Goal: Task Accomplishment & Management: Manage account settings

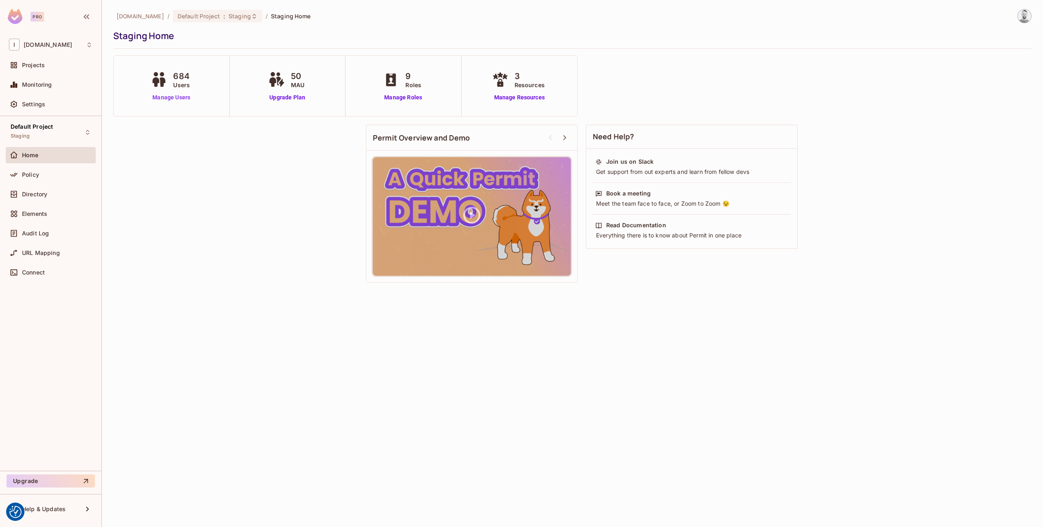
click at [174, 100] on link "Manage Users" at bounding box center [171, 97] width 45 height 9
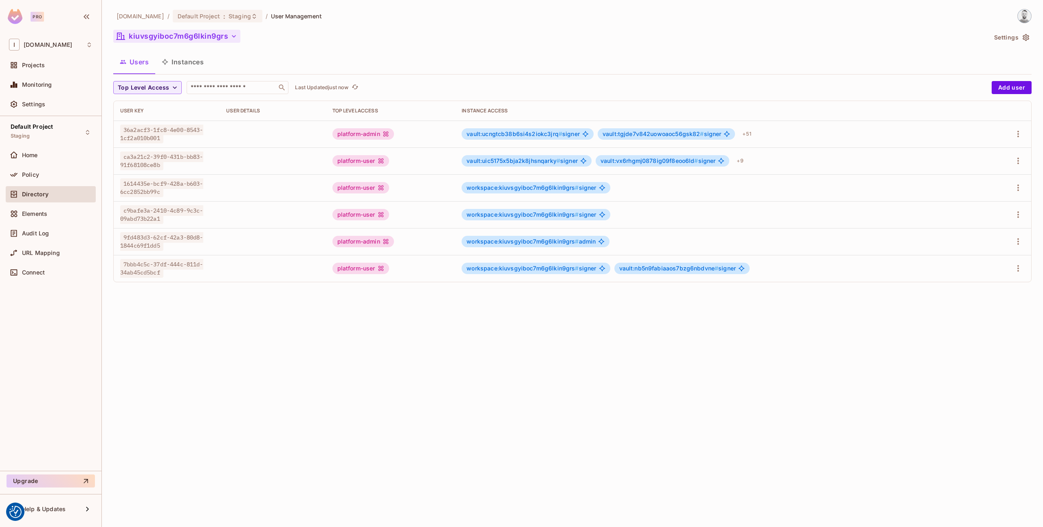
click at [217, 39] on button "kiuvsgyiboc7m6g6lkin9grs" at bounding box center [176, 36] width 127 height 13
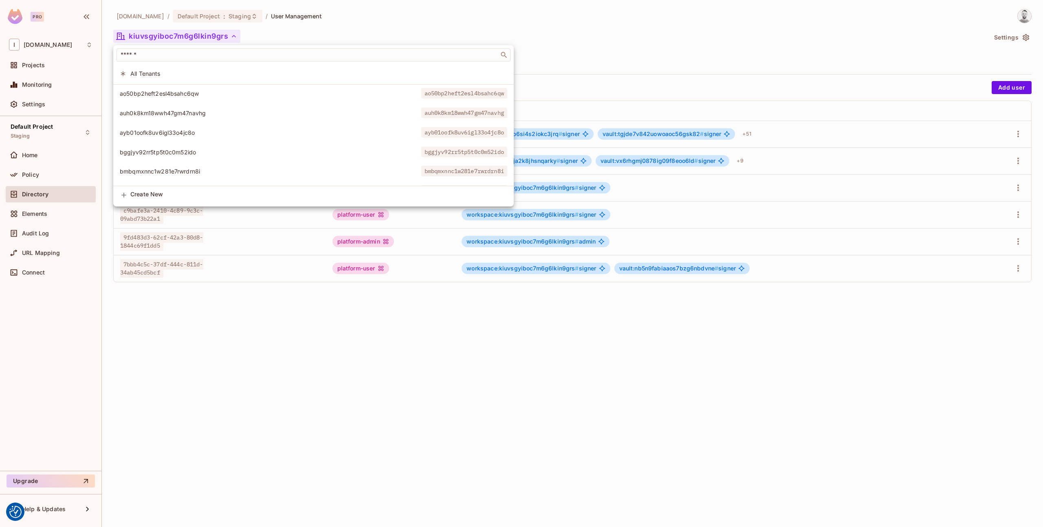
click at [303, 360] on div at bounding box center [521, 263] width 1043 height 527
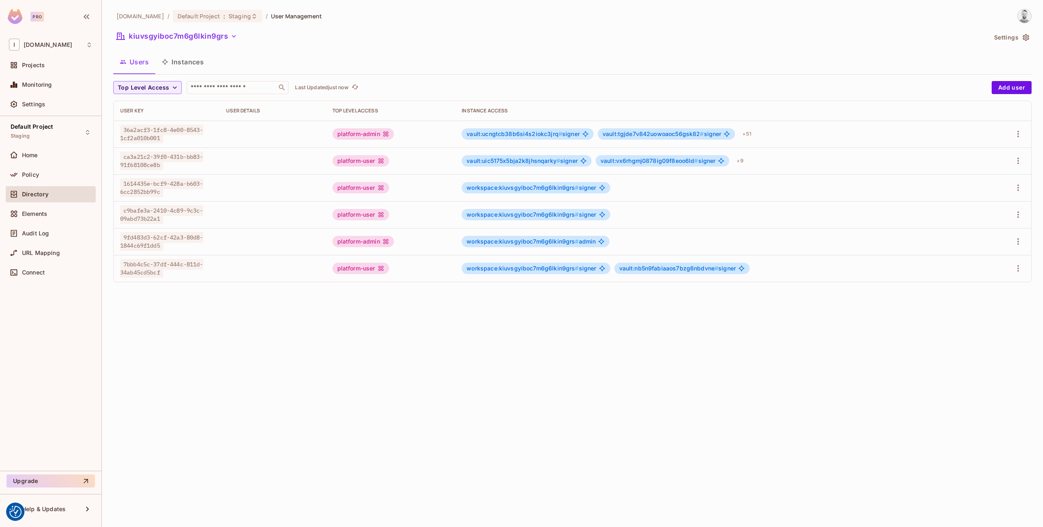
click at [246, 33] on div "kiuvsgyiboc7m6g6lkin9grs" at bounding box center [549, 37] width 873 height 15
click at [232, 34] on icon "button" at bounding box center [234, 36] width 8 height 8
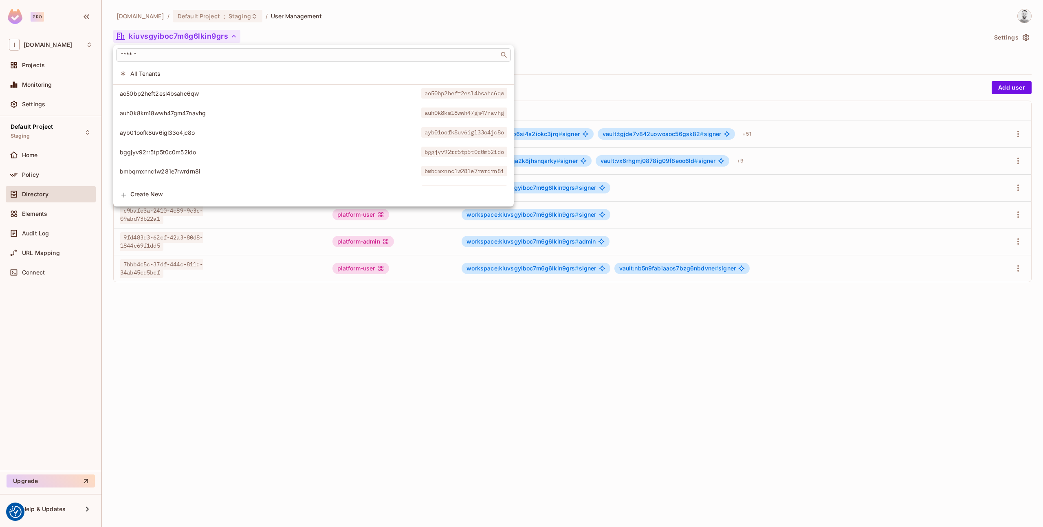
click at [209, 53] on input "text" at bounding box center [308, 55] width 378 height 8
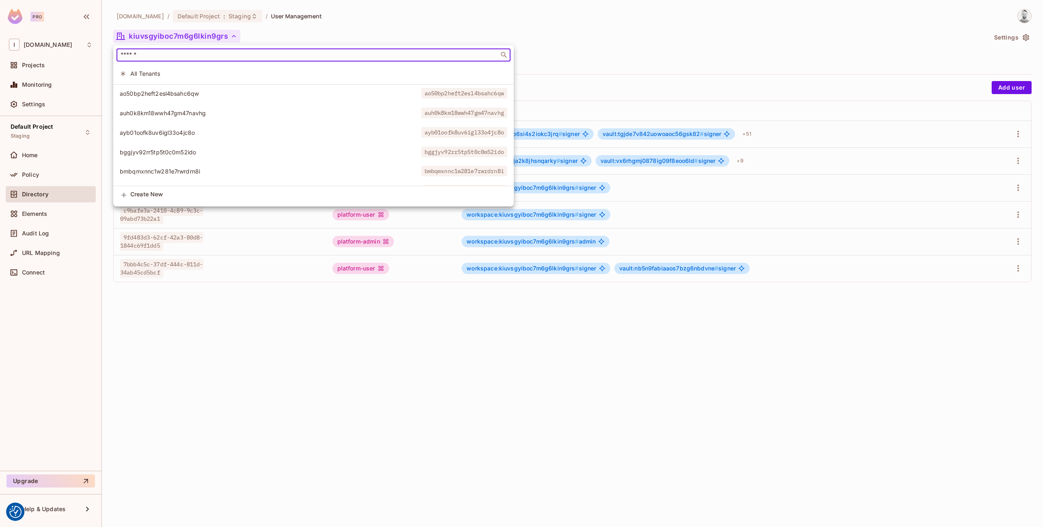
paste input "**********"
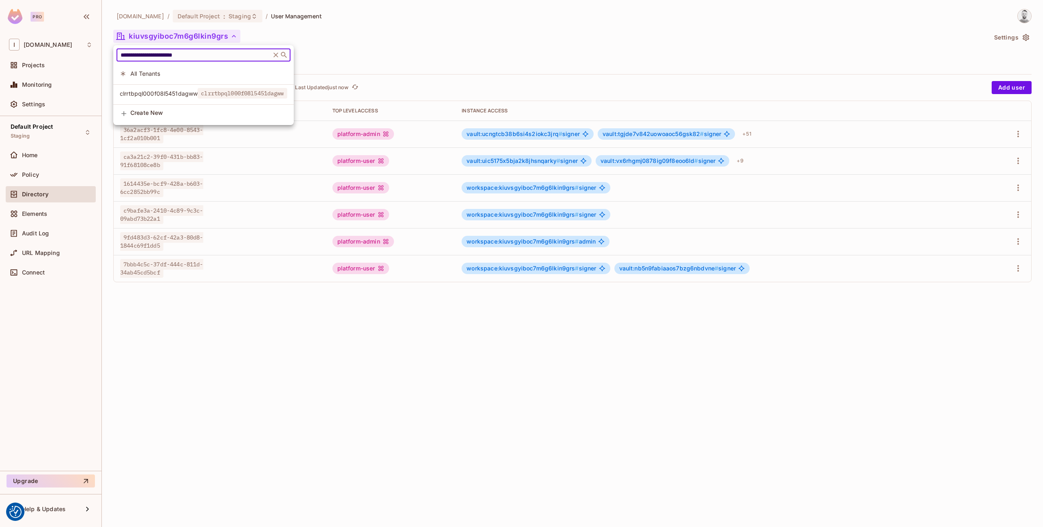
type input "**********"
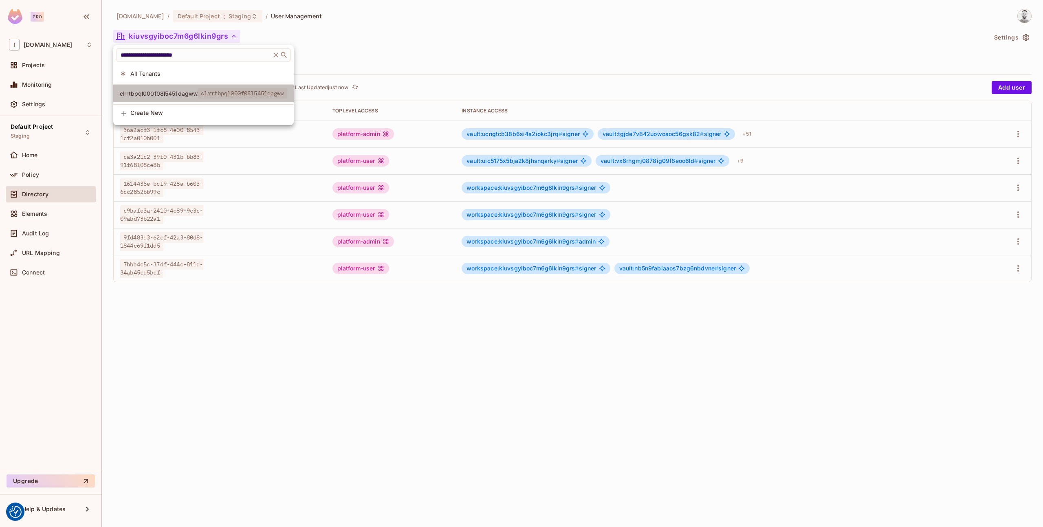
click at [189, 90] on span "clrrtbpql000f08l5451dagww" at bounding box center [159, 94] width 78 height 8
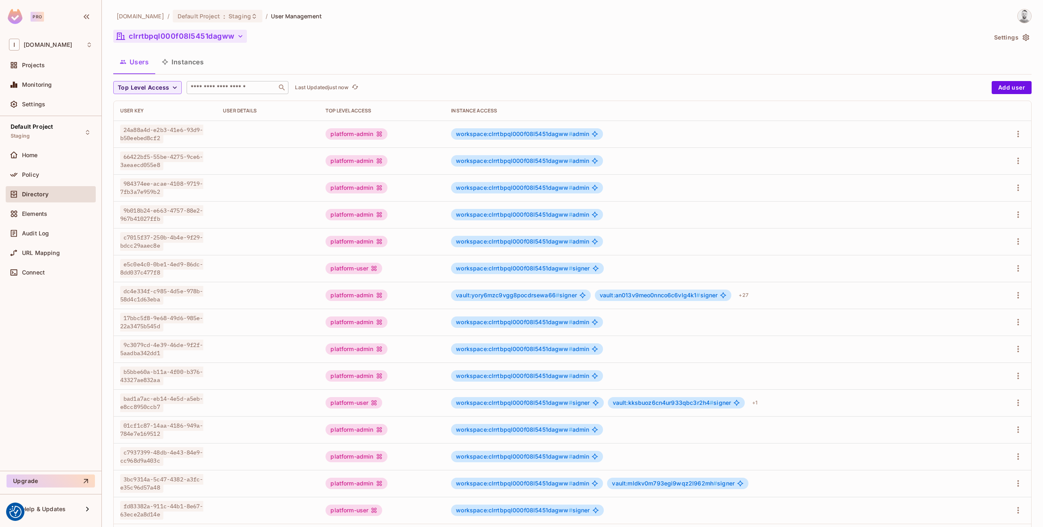
click at [213, 94] on div "​" at bounding box center [238, 87] width 102 height 13
paste input "**********"
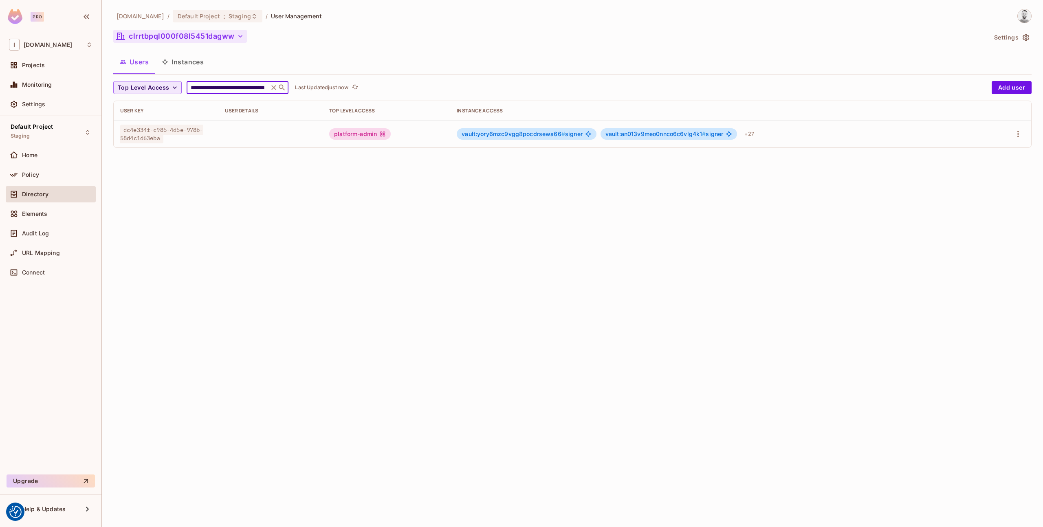
type input "**********"
click at [156, 88] on span "Top Level Access" at bounding box center [143, 88] width 51 height 10
drag, startPoint x: 309, startPoint y: 180, endPoint x: 180, endPoint y: 135, distance: 136.3
click at [308, 179] on div at bounding box center [521, 263] width 1043 height 527
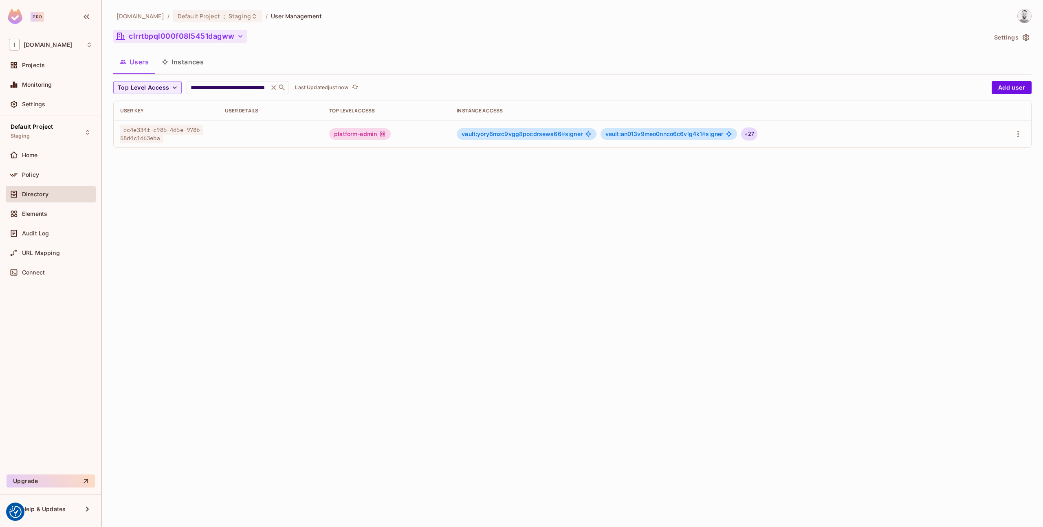
click at [752, 134] on div "+ 27" at bounding box center [749, 133] width 16 height 13
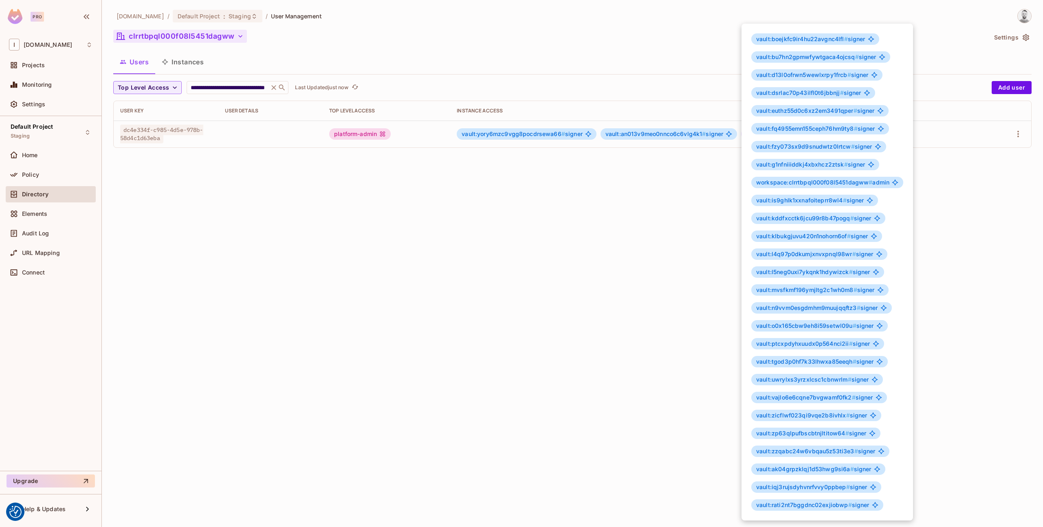
click at [774, 182] on span "workspace:clrrtbpql000f08l5451dagww #" at bounding box center [814, 182] width 116 height 7
click at [775, 182] on span "workspace:clrrtbpql000f08l5451dagww #" at bounding box center [814, 182] width 116 height 7
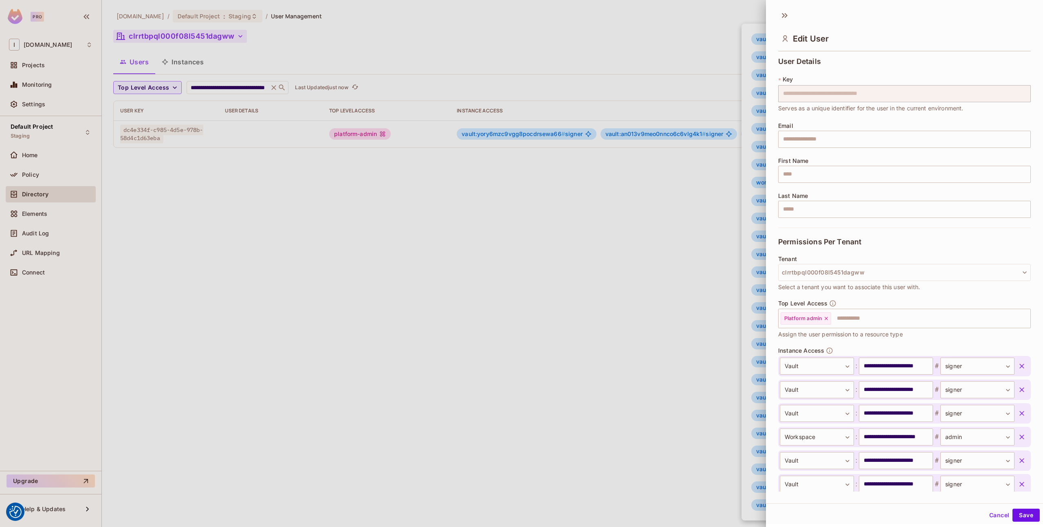
click at [687, 220] on div at bounding box center [521, 263] width 1043 height 527
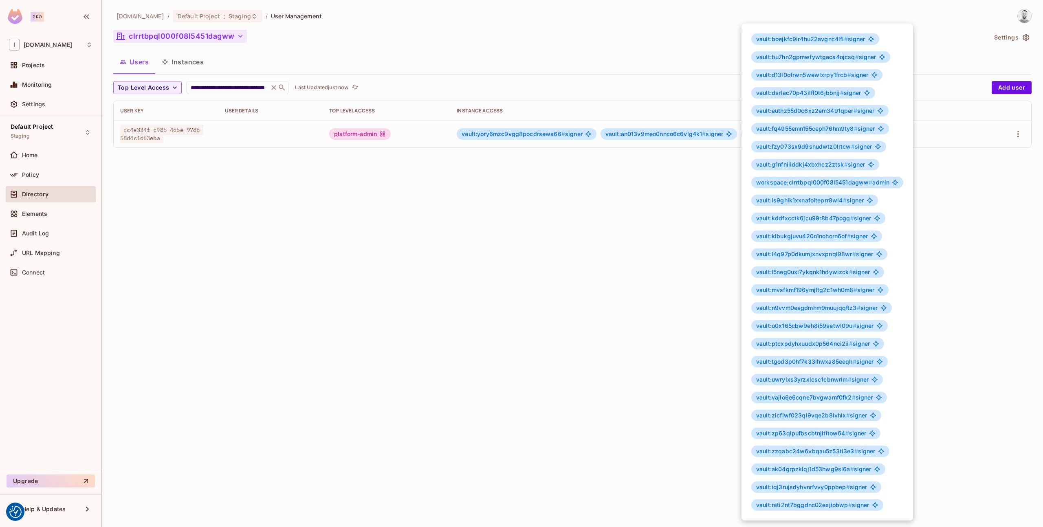
drag, startPoint x: 279, startPoint y: 231, endPoint x: 173, endPoint y: 222, distance: 106.6
click at [279, 231] on div at bounding box center [521, 263] width 1043 height 527
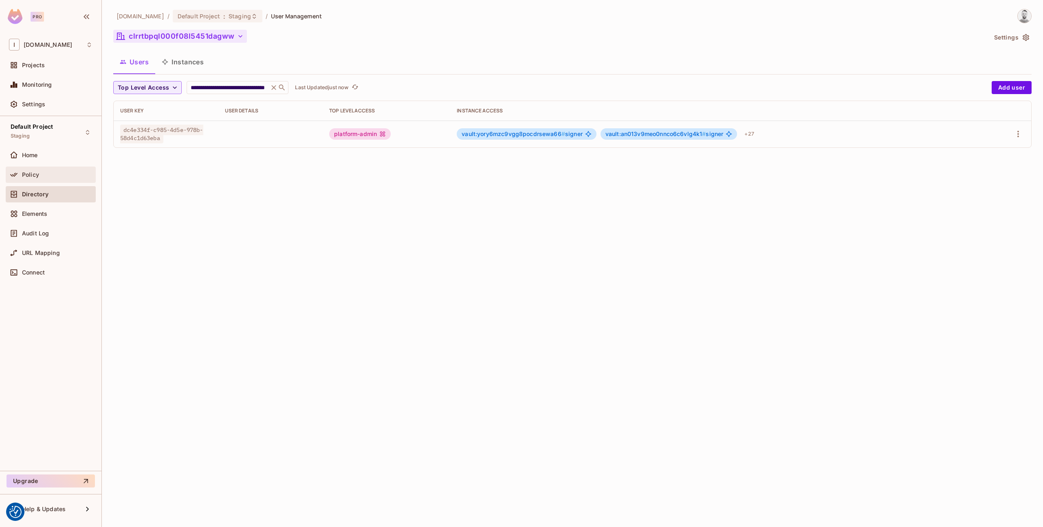
click at [47, 176] on div "Policy" at bounding box center [57, 174] width 70 height 7
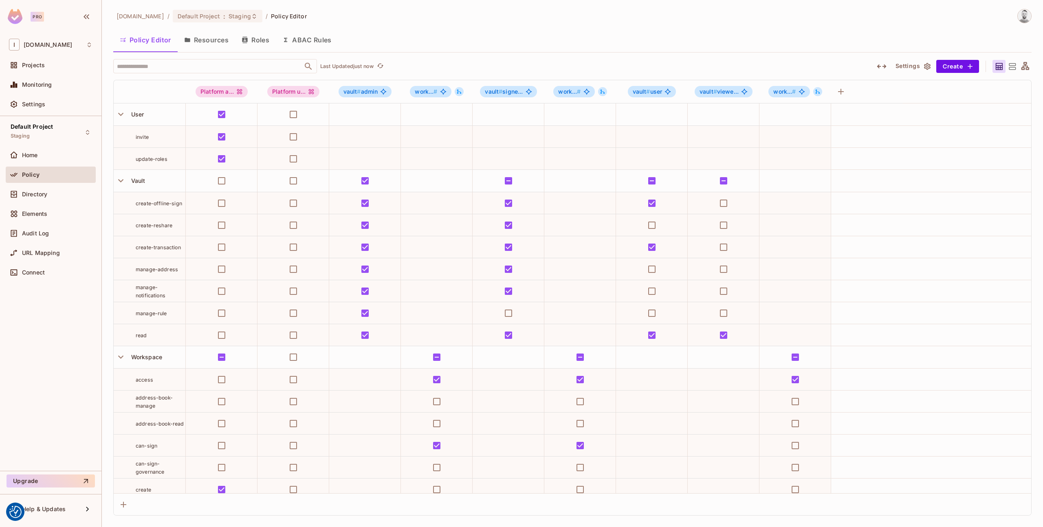
click at [241, 31] on button "Roles" at bounding box center [255, 40] width 41 height 20
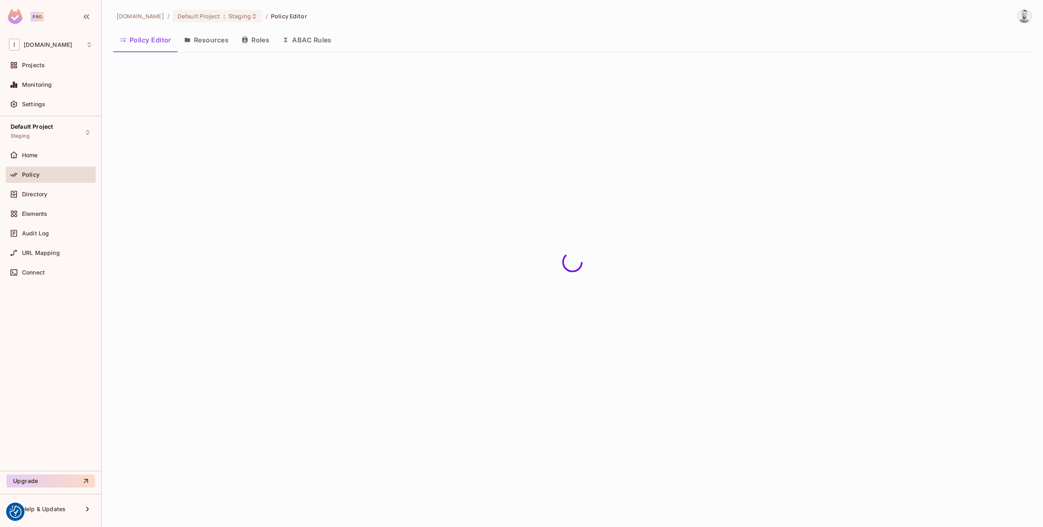
click at [256, 38] on button "Roles" at bounding box center [255, 40] width 41 height 20
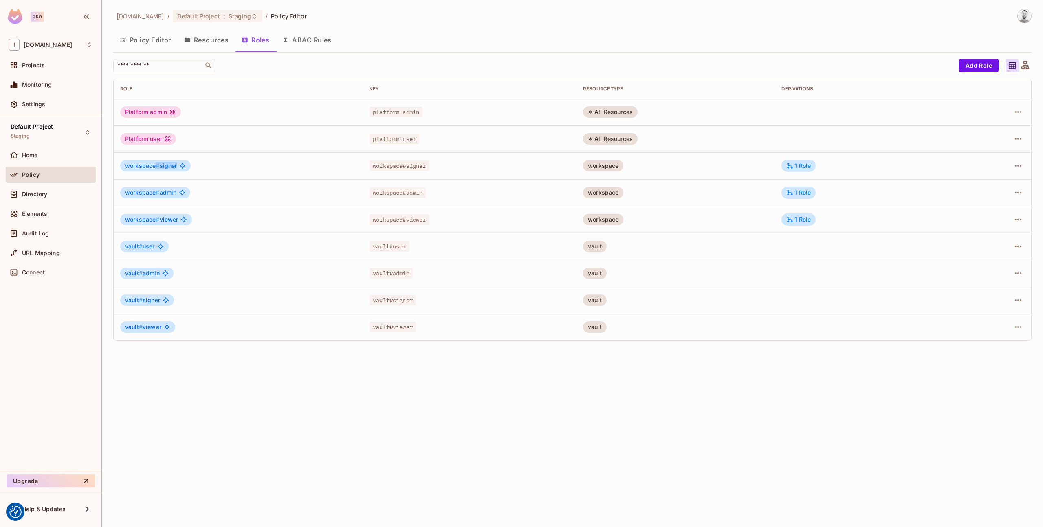
drag, startPoint x: 155, startPoint y: 167, endPoint x: 177, endPoint y: 169, distance: 22.1
click at [177, 169] on div "workspace # signer" at bounding box center [155, 165] width 70 height 11
drag, startPoint x: 158, startPoint y: 193, endPoint x: 175, endPoint y: 193, distance: 16.7
click at [175, 193] on span "workspace # admin" at bounding box center [150, 192] width 51 height 7
drag, startPoint x: 156, startPoint y: 220, endPoint x: 177, endPoint y: 222, distance: 21.7
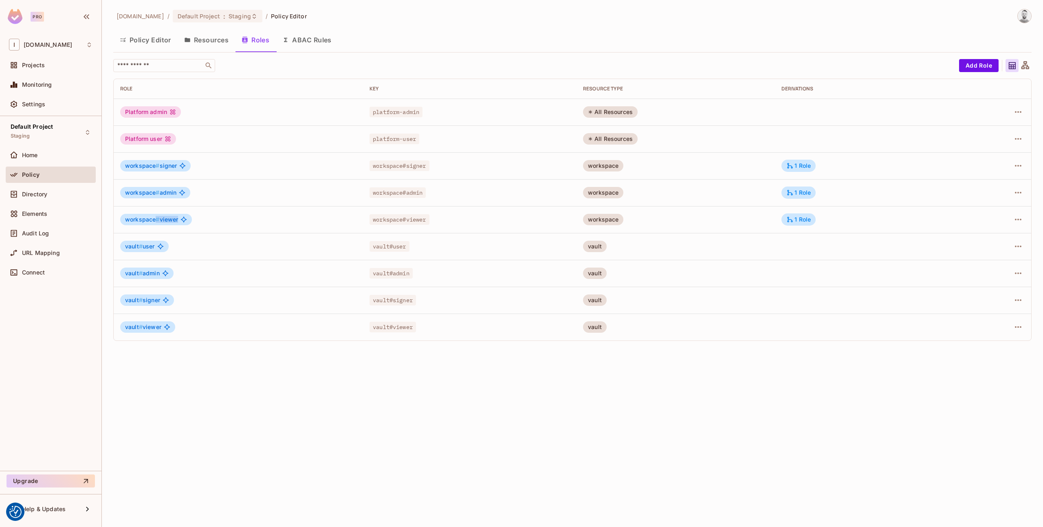
click at [177, 221] on span "workspace # viewer" at bounding box center [151, 219] width 53 height 7
click at [798, 190] on div "1 Role" at bounding box center [798, 192] width 24 height 7
click at [405, 465] on div at bounding box center [521, 263] width 1043 height 527
